Goal: Information Seeking & Learning: Learn about a topic

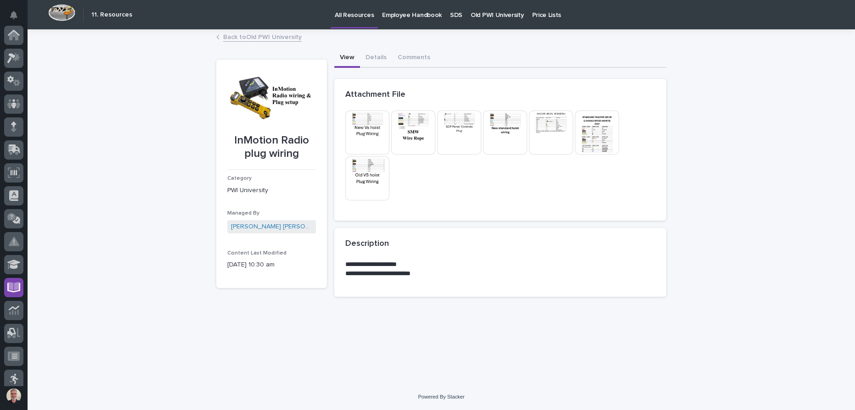
scroll to position [121, 0]
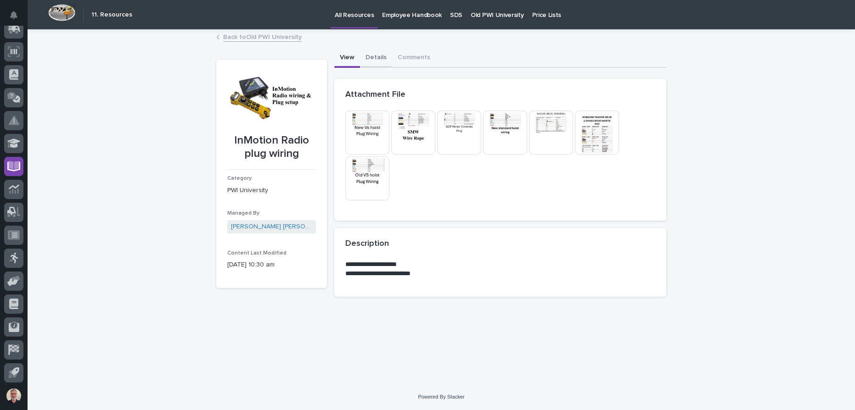
click at [376, 58] on button "Details" at bounding box center [376, 58] width 32 height 19
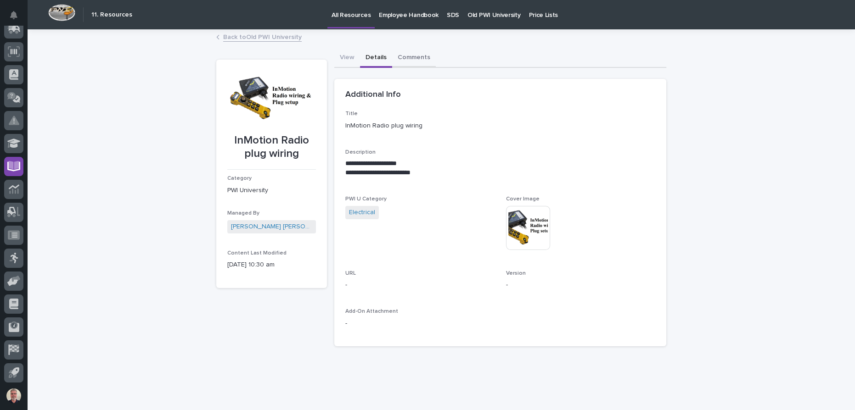
click at [395, 61] on button "Comments" at bounding box center [414, 58] width 44 height 19
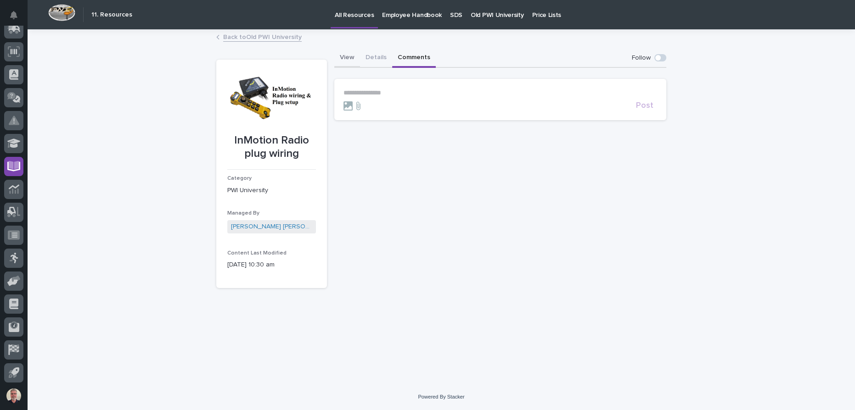
click at [339, 52] on button "View" at bounding box center [347, 58] width 26 height 19
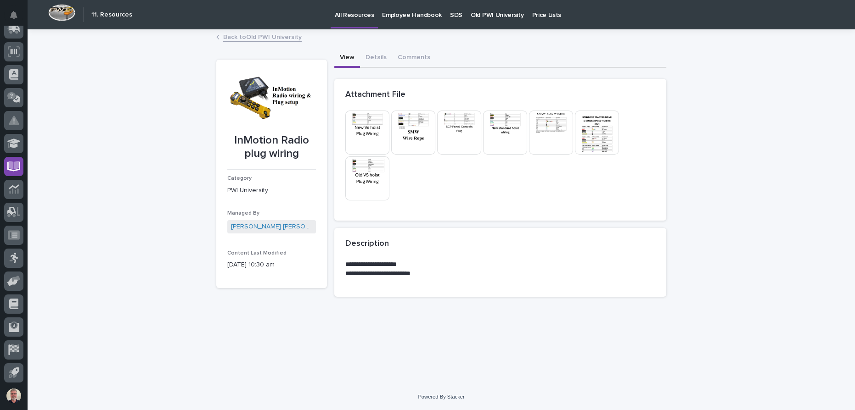
click at [605, 130] on img at bounding box center [597, 133] width 44 height 44
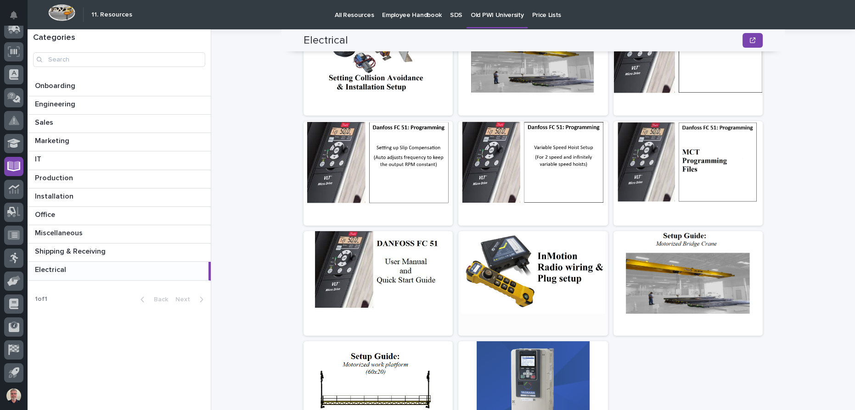
scroll to position [155, 0]
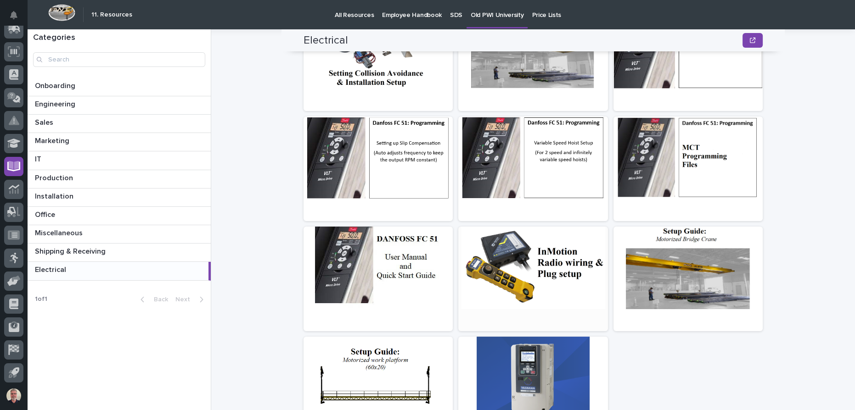
click at [530, 270] on div at bounding box center [532, 268] width 149 height 83
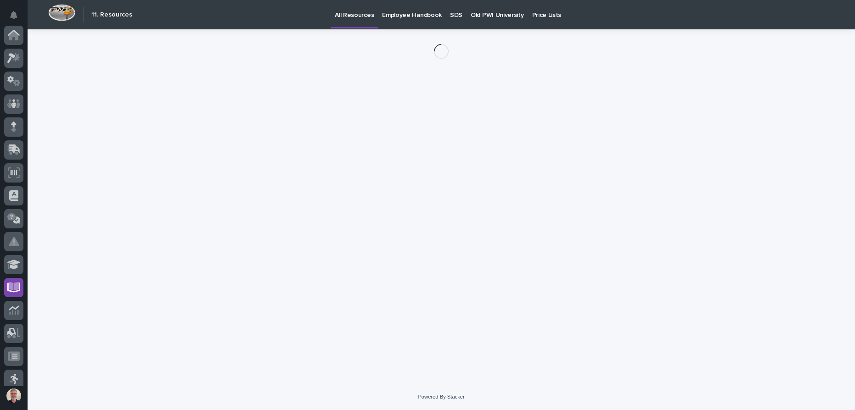
scroll to position [121, 0]
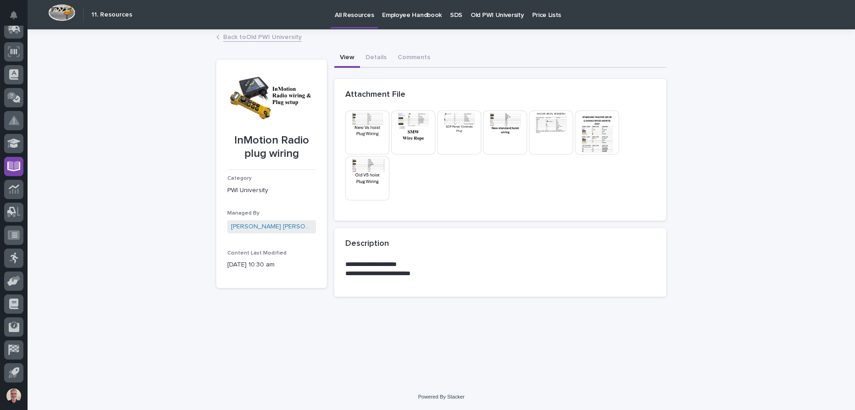
click at [410, 118] on img at bounding box center [413, 133] width 44 height 44
